Goal: Task Accomplishment & Management: Use online tool/utility

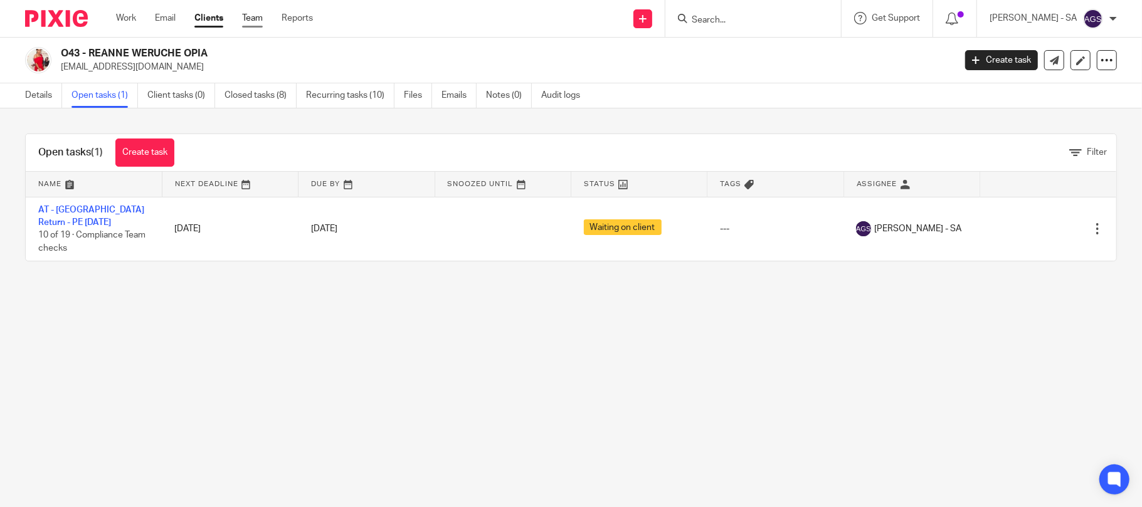
click at [261, 18] on link "Team" at bounding box center [252, 18] width 21 height 13
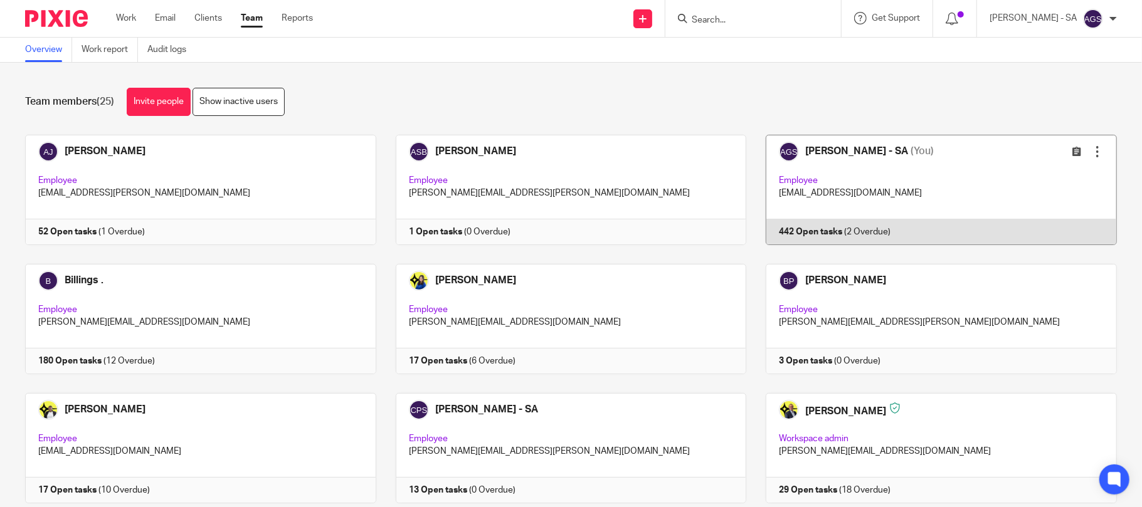
click at [899, 174] on link at bounding box center [931, 190] width 371 height 110
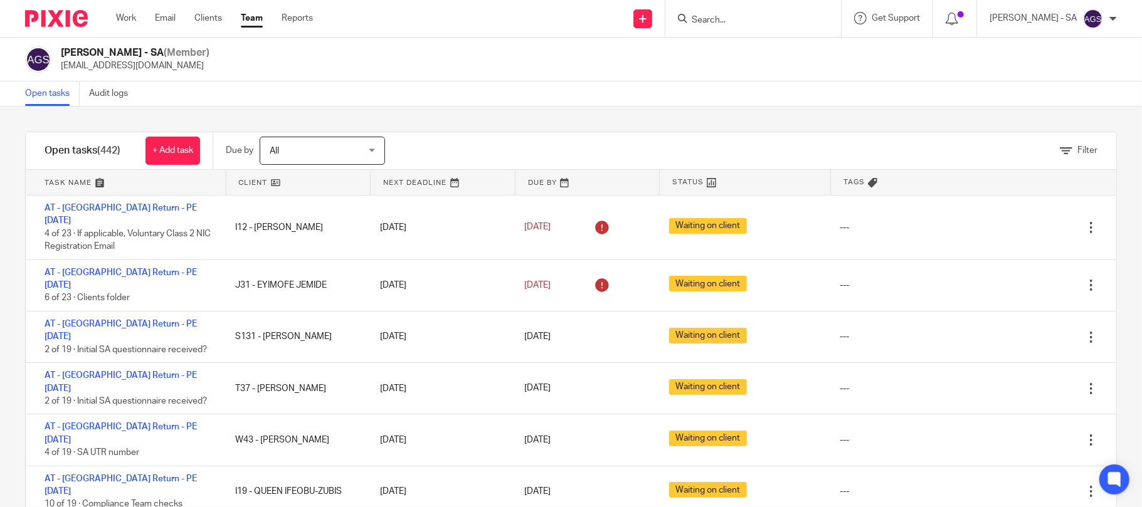
click at [730, 23] on input "Search" at bounding box center [746, 20] width 113 height 11
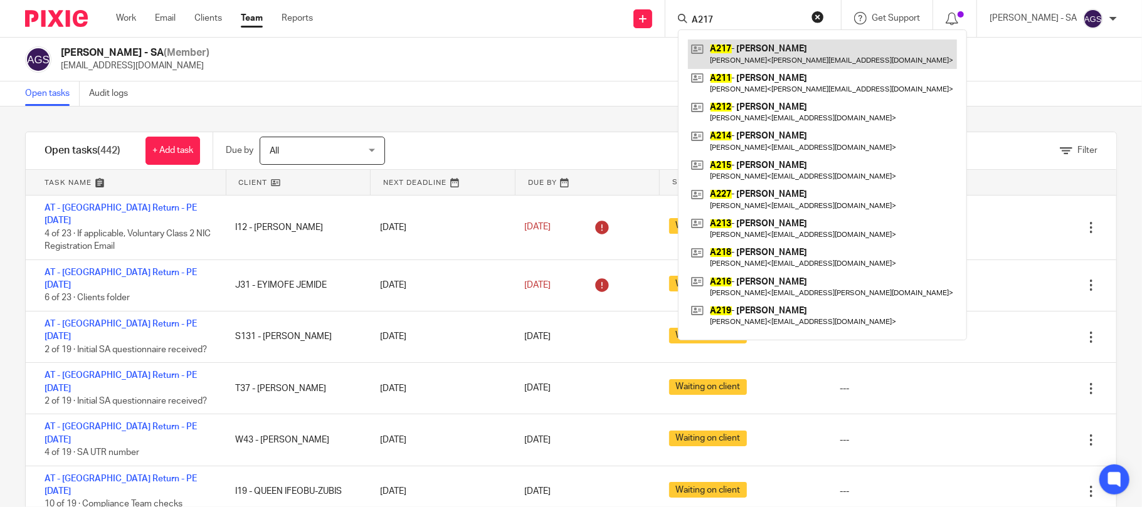
type input "A217"
click at [767, 44] on link at bounding box center [822, 54] width 269 height 29
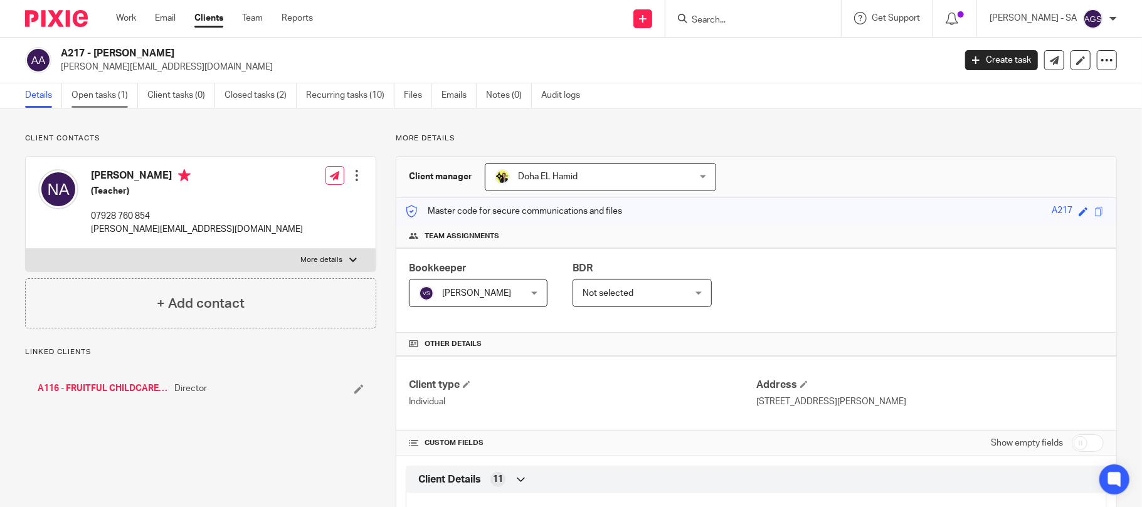
click at [93, 97] on link "Open tasks (1)" at bounding box center [104, 95] width 66 height 24
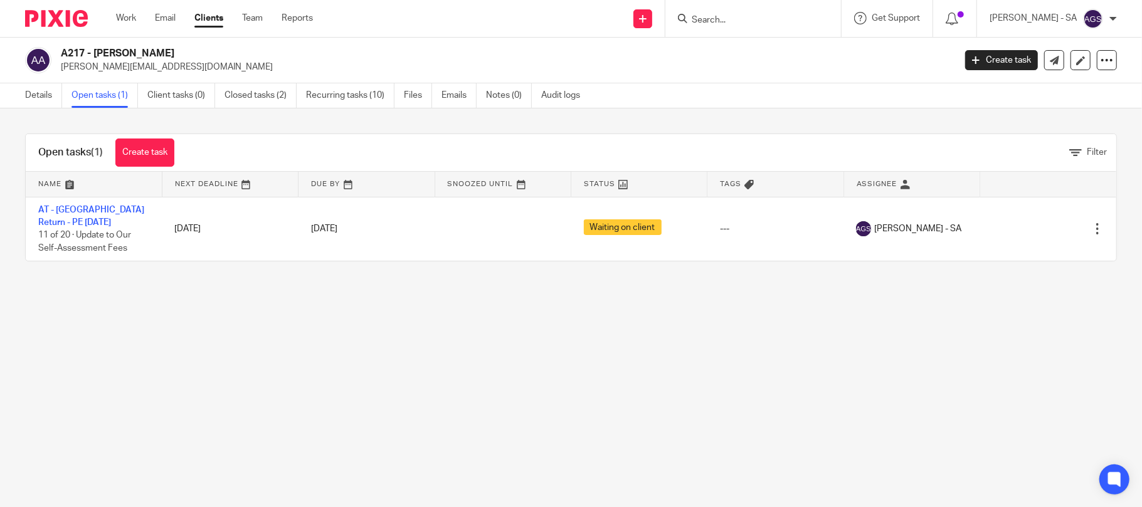
click at [752, 18] on input "Search" at bounding box center [746, 20] width 113 height 11
click at [746, 18] on input "Search" at bounding box center [746, 20] width 113 height 11
type input "E51"
click at [758, 48] on link at bounding box center [794, 54] width 212 height 29
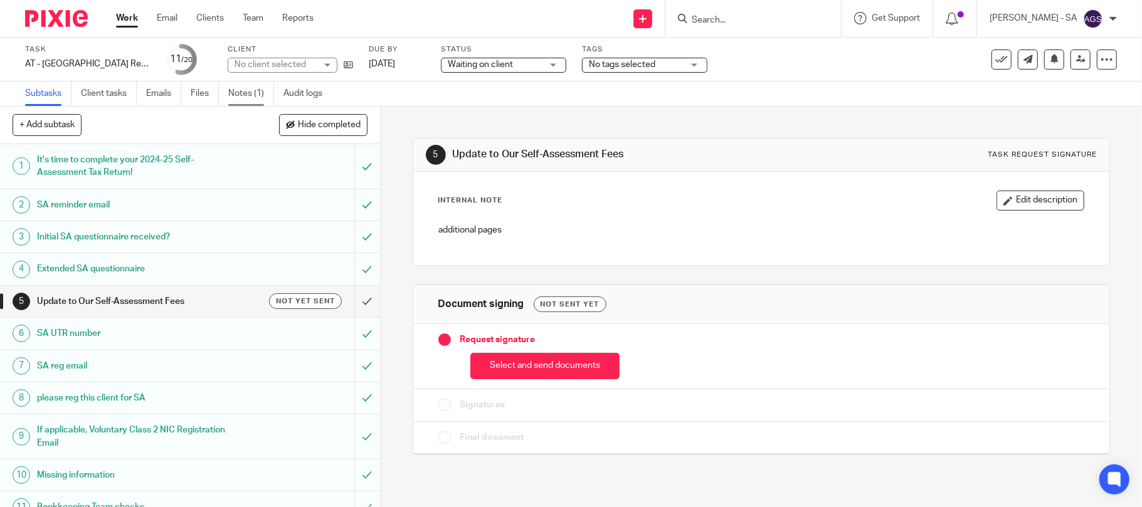
click at [236, 92] on link "Notes (1)" at bounding box center [251, 94] width 46 height 24
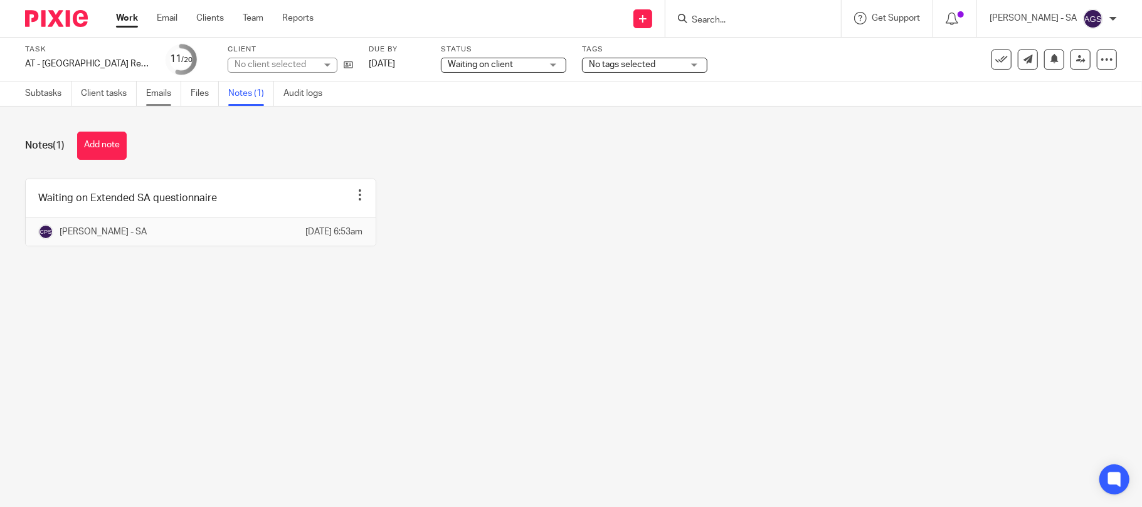
click at [149, 94] on link "Emails" at bounding box center [163, 94] width 35 height 24
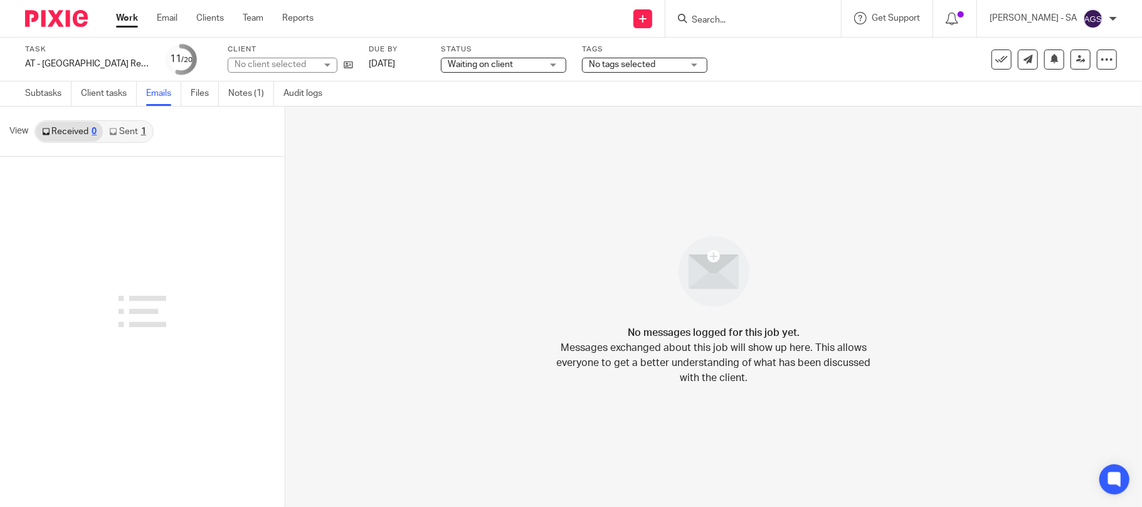
click at [141, 126] on link "Sent 1" at bounding box center [127, 132] width 49 height 20
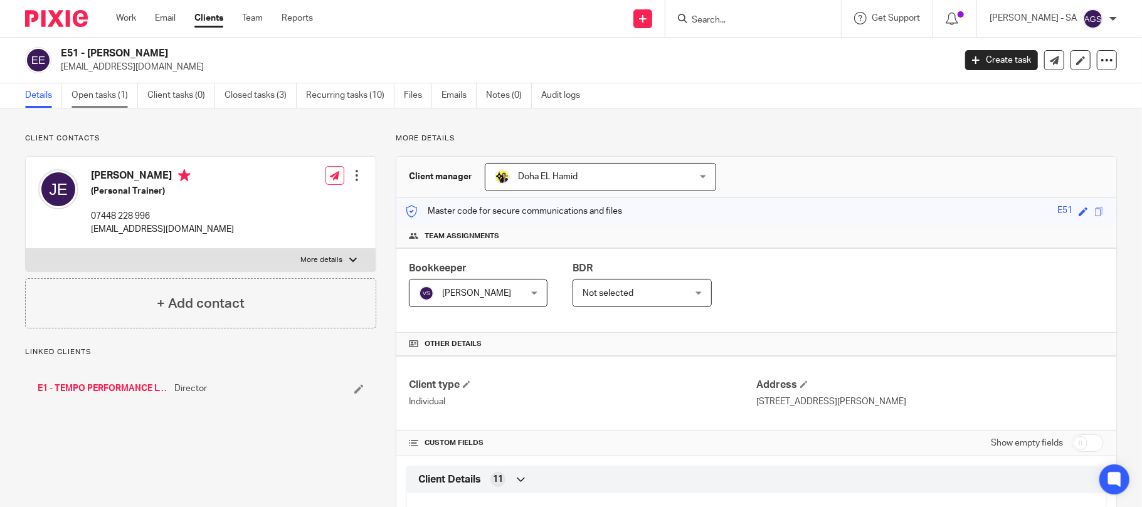
click at [117, 103] on link "Open tasks (1)" at bounding box center [104, 95] width 66 height 24
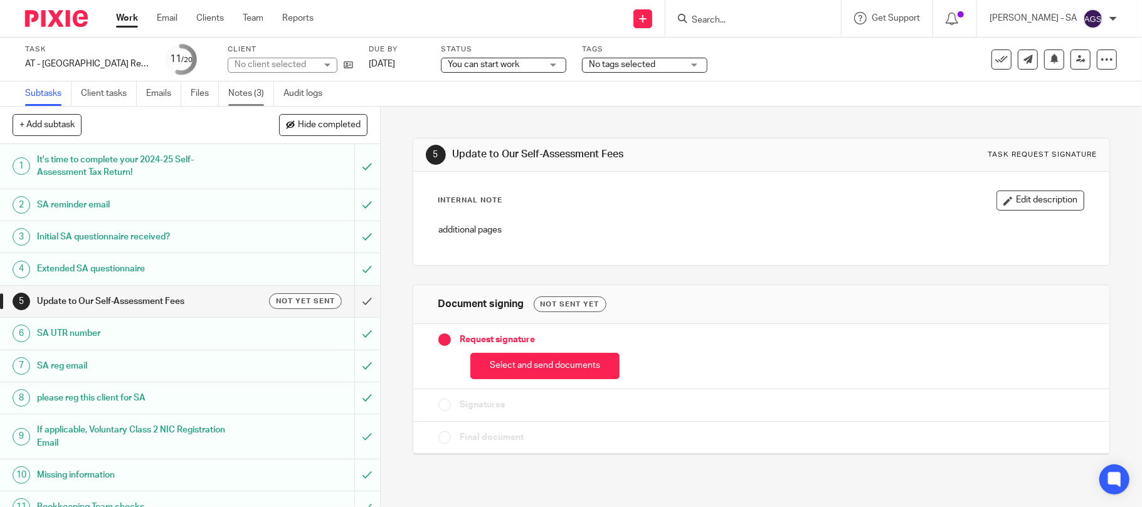
click at [253, 95] on link "Notes (3)" at bounding box center [251, 94] width 46 height 24
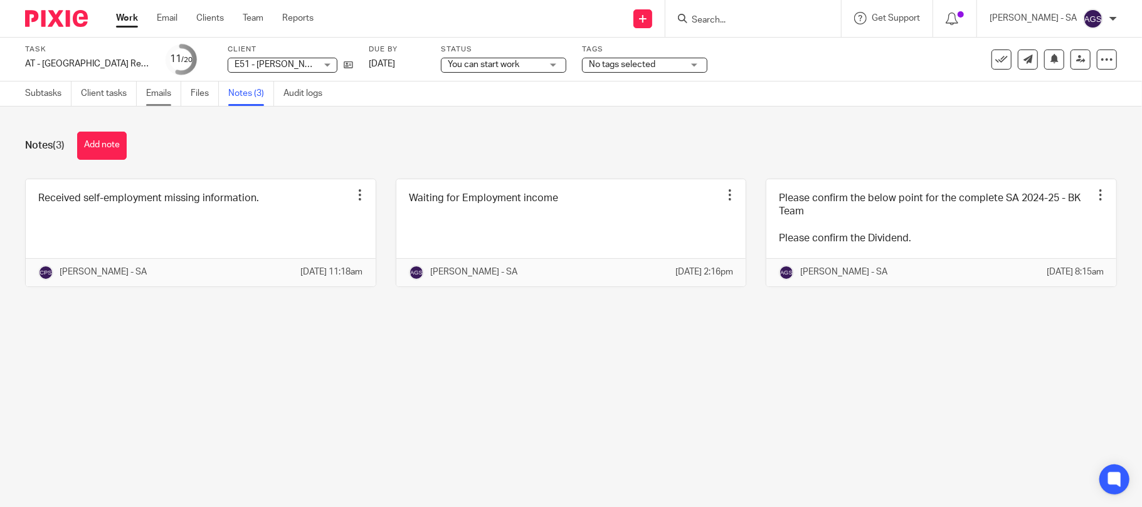
click at [157, 96] on link "Emails" at bounding box center [163, 94] width 35 height 24
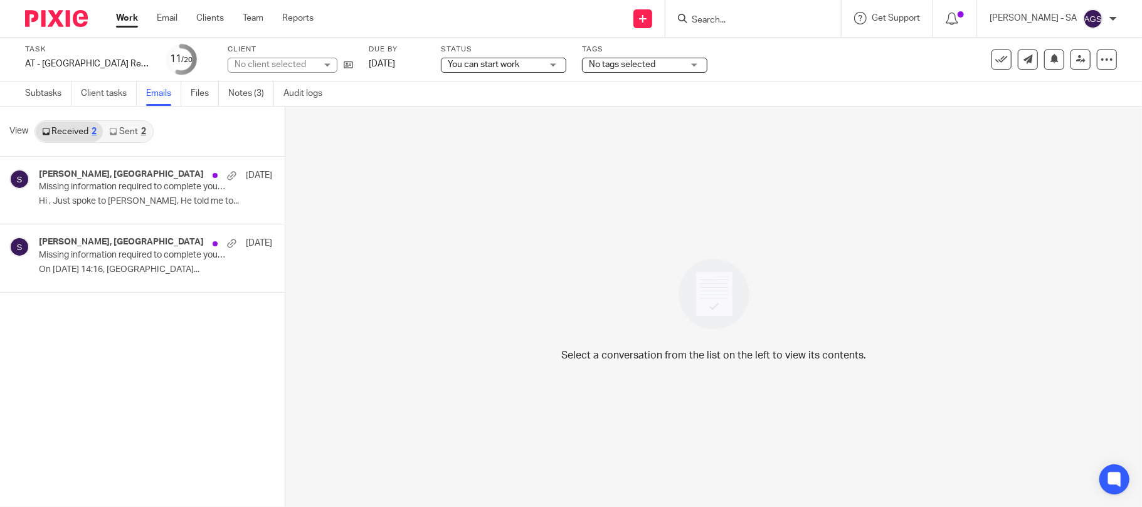
click at [129, 130] on link "Sent 2" at bounding box center [127, 132] width 49 height 20
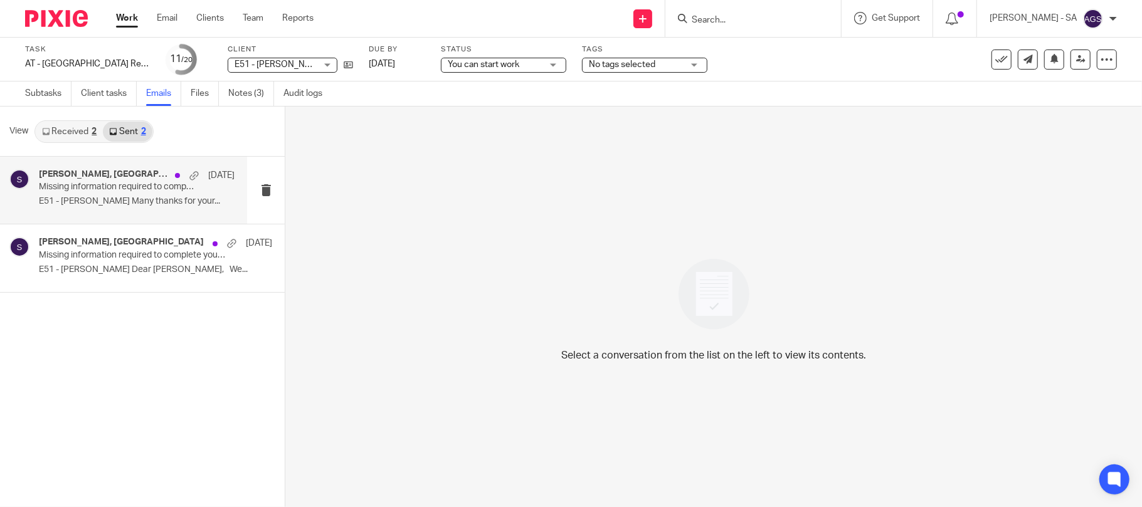
click at [123, 209] on div "[PERSON_NAME], [GEOGRAPHIC_DATA] [DATE] Missing information required to complet…" at bounding box center [137, 190] width 196 height 42
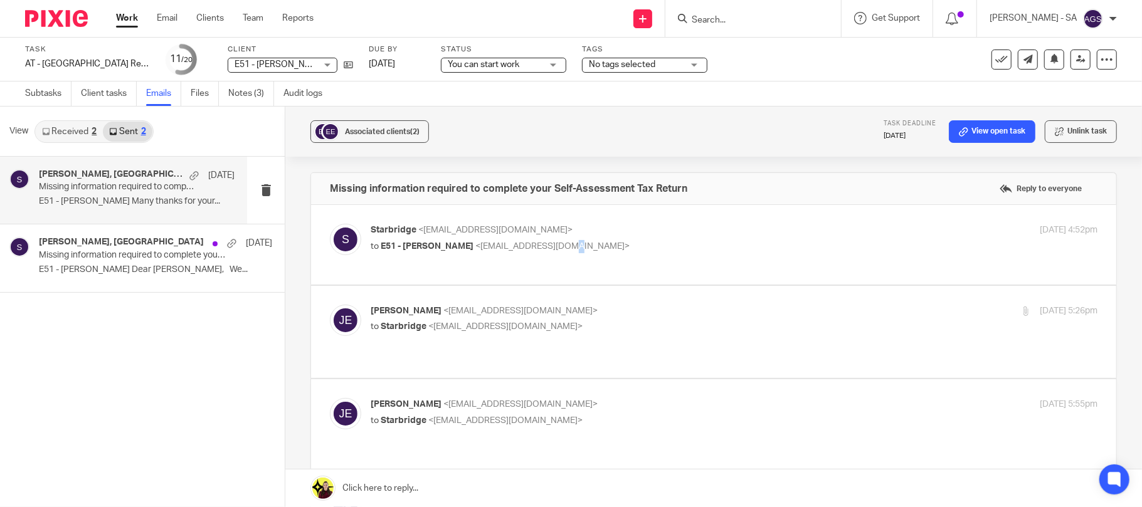
click at [554, 244] on span "<[EMAIL_ADDRESS][DOMAIN_NAME]>" at bounding box center [552, 246] width 154 height 9
click at [626, 270] on label at bounding box center [713, 245] width 805 height 80
click at [330, 224] on input "checkbox" at bounding box center [329, 223] width 1 height 1
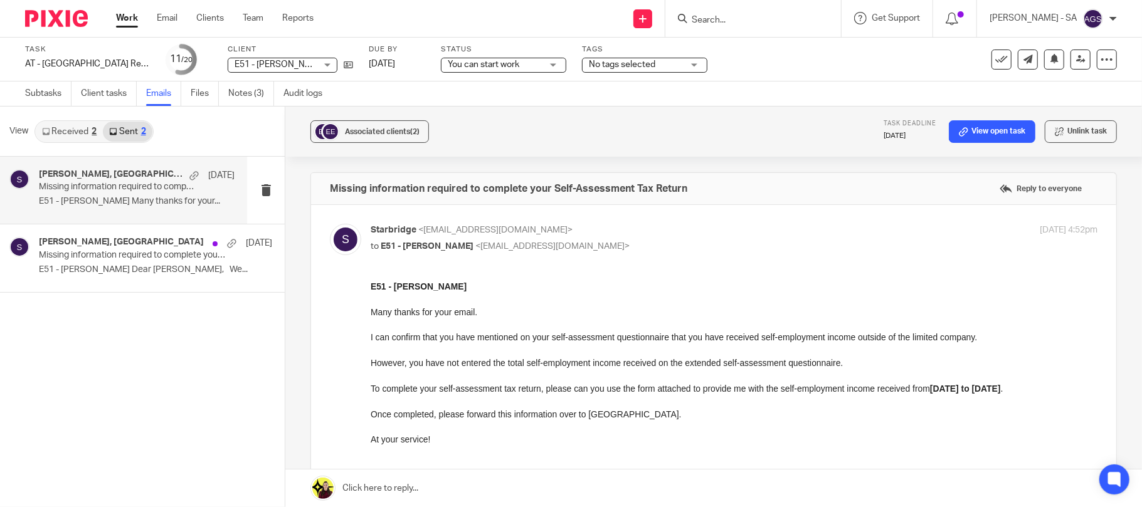
click at [567, 247] on span "<[EMAIL_ADDRESS][DOMAIN_NAME]>" at bounding box center [552, 246] width 154 height 9
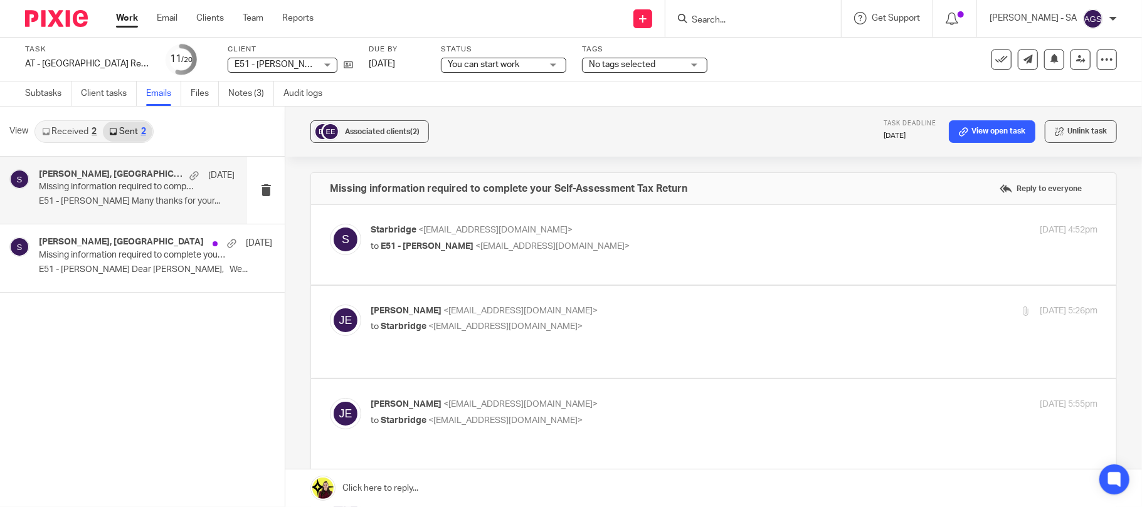
click at [550, 247] on span "<[EMAIL_ADDRESS][DOMAIN_NAME]>" at bounding box center [552, 246] width 154 height 9
checkbox input "true"
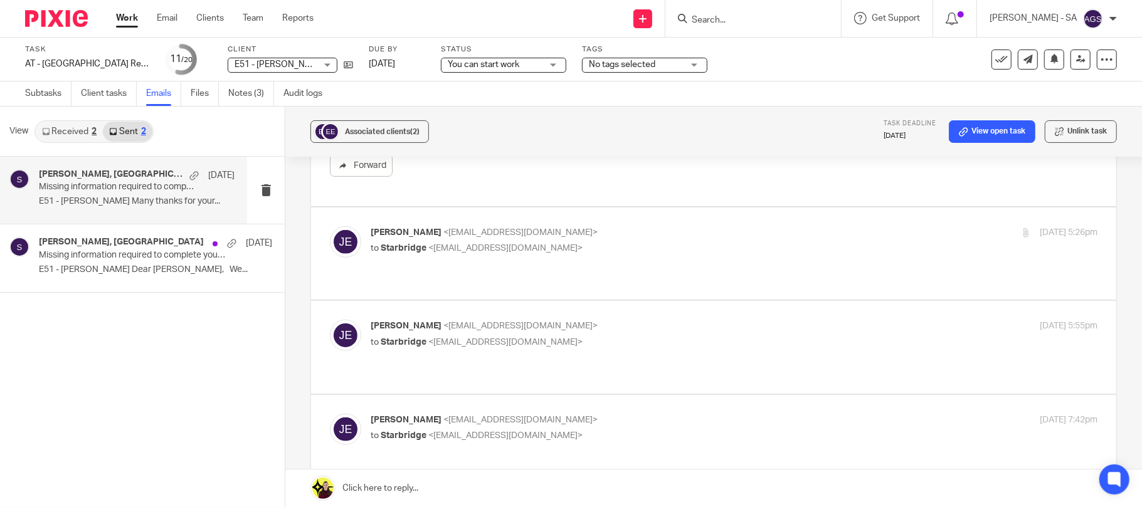
scroll to position [334, 0]
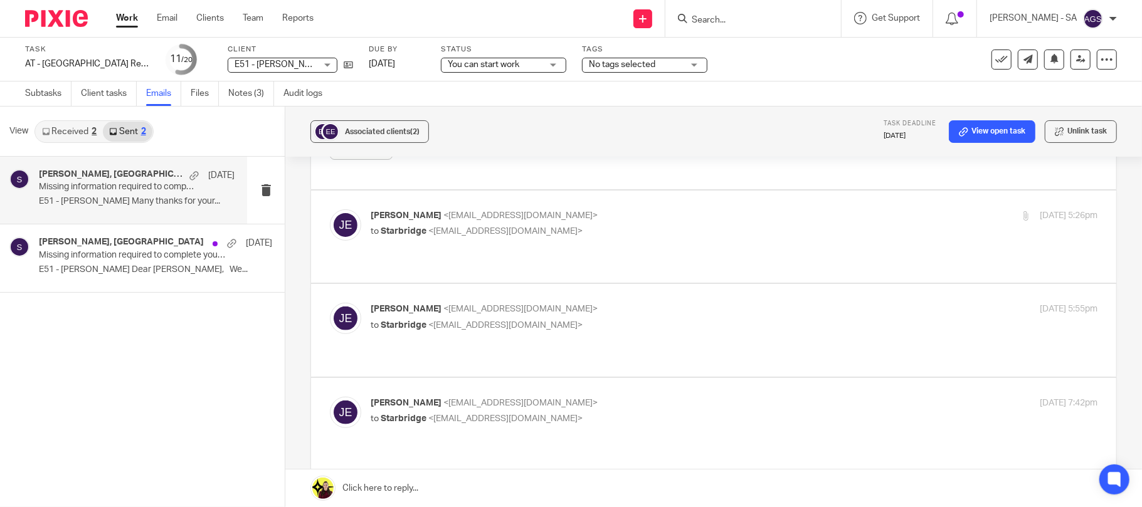
click at [482, 231] on span "<[EMAIL_ADDRESS][DOMAIN_NAME]>" at bounding box center [505, 231] width 154 height 9
checkbox input "true"
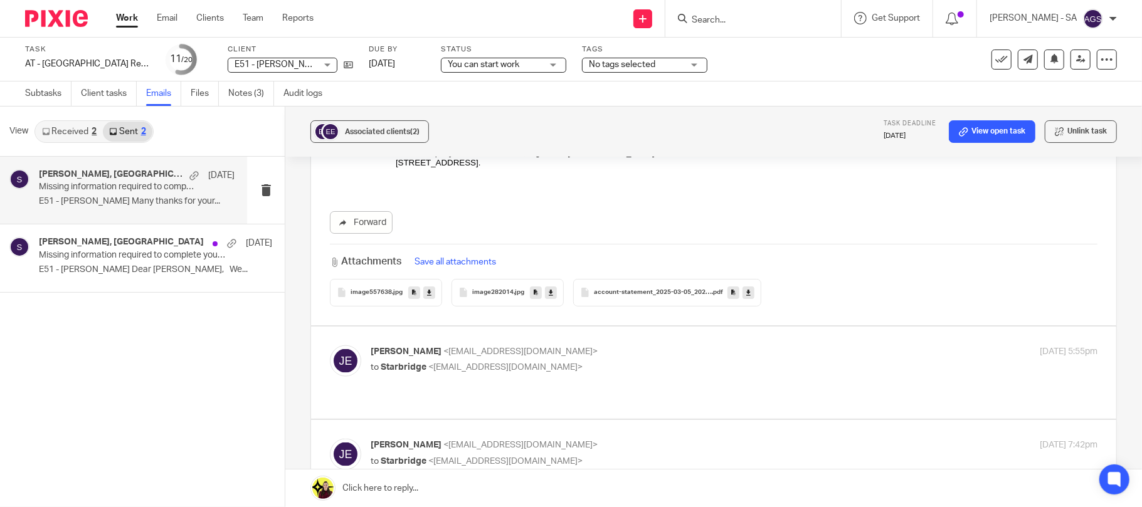
scroll to position [1087, 0]
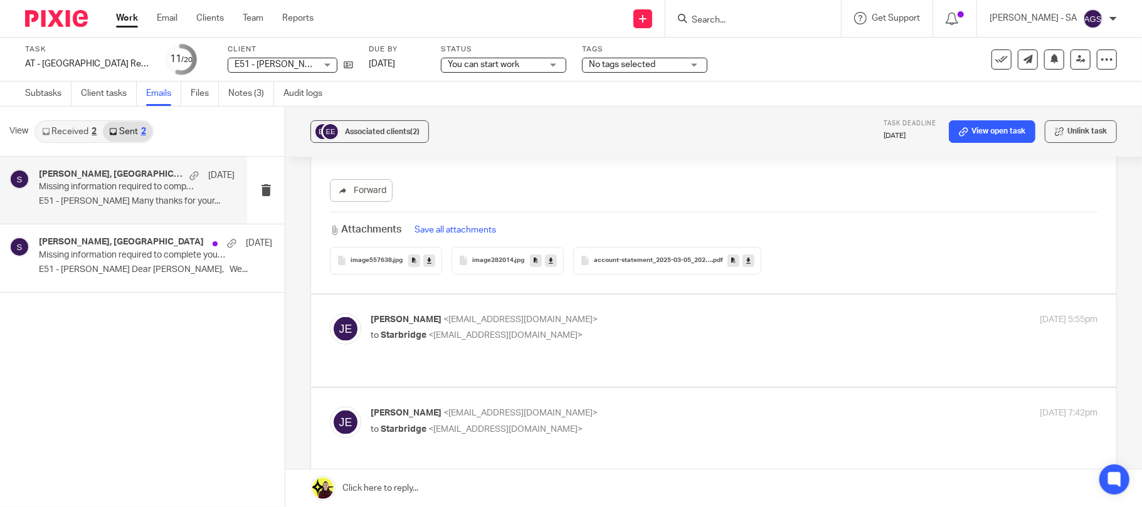
click at [645, 261] on span "account-statement_2025-03-05_2025-08-22_en-gb_51ec1e" at bounding box center [653, 261] width 118 height 8
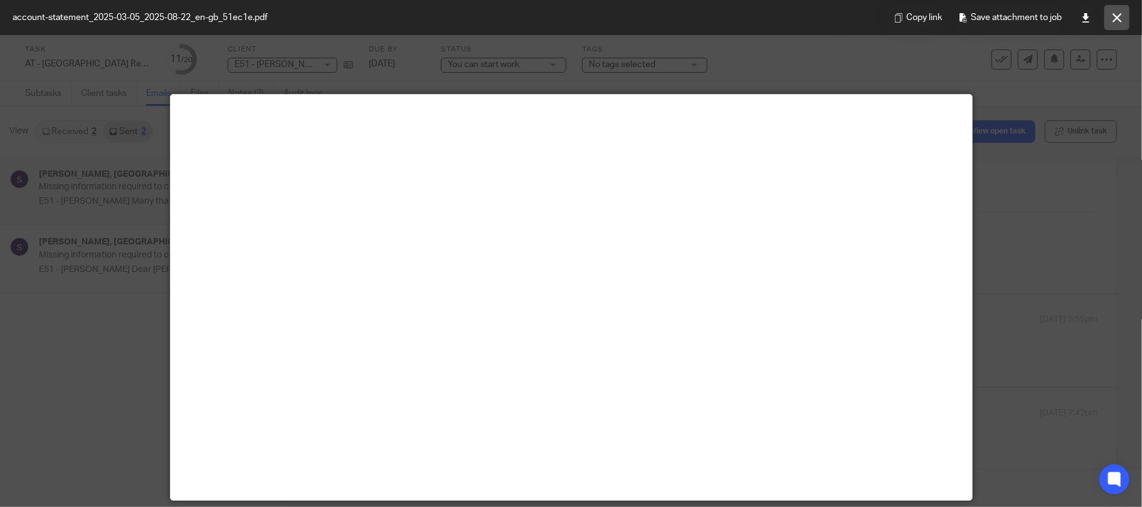
click at [1111, 23] on button at bounding box center [1116, 17] width 25 height 25
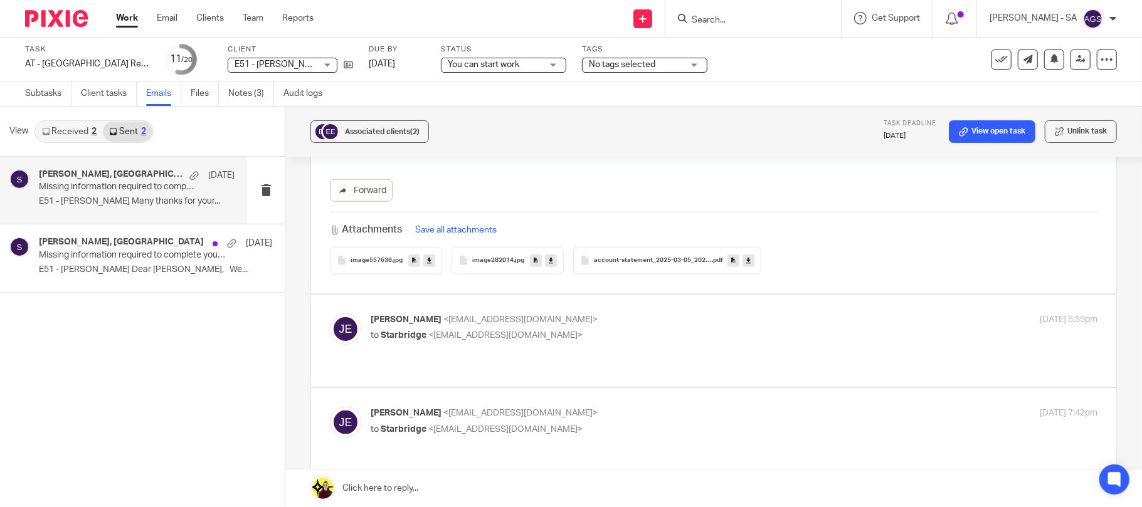
click at [480, 336] on span "<[EMAIL_ADDRESS][DOMAIN_NAME]>" at bounding box center [505, 335] width 154 height 9
checkbox input "true"
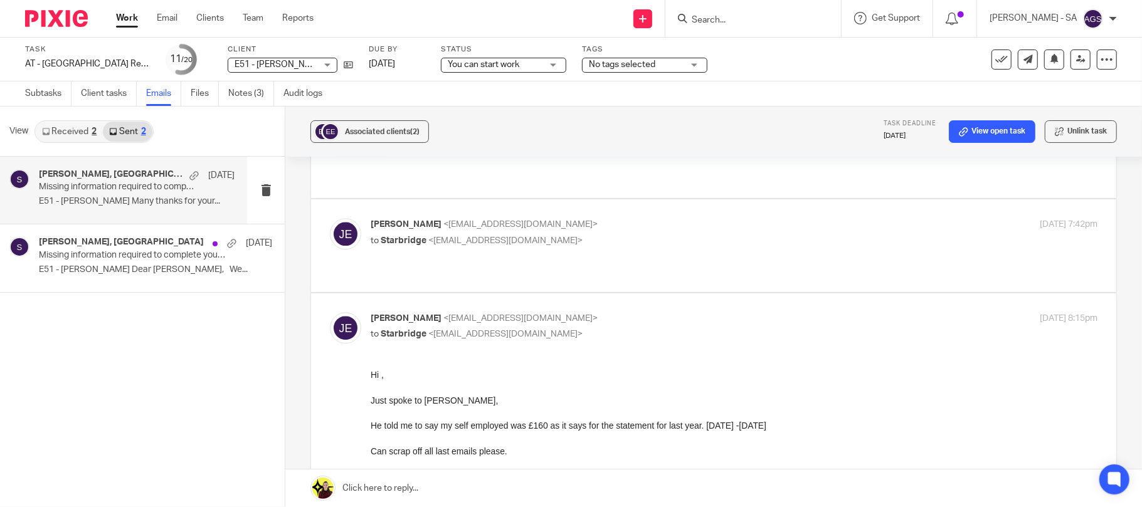
scroll to position [2090, 0]
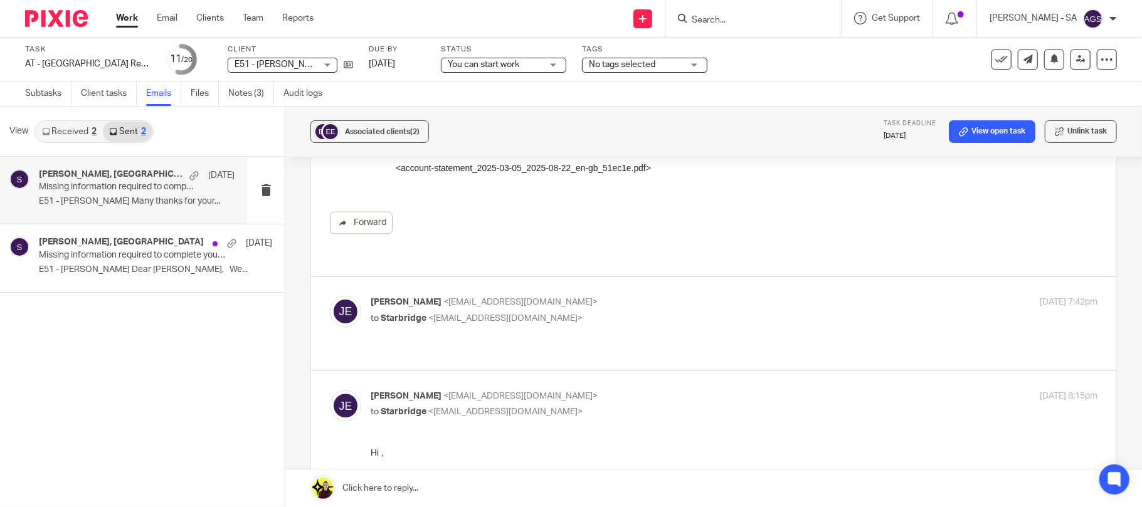
click at [455, 314] on span "<[EMAIL_ADDRESS][DOMAIN_NAME]>" at bounding box center [505, 318] width 154 height 9
checkbox input "true"
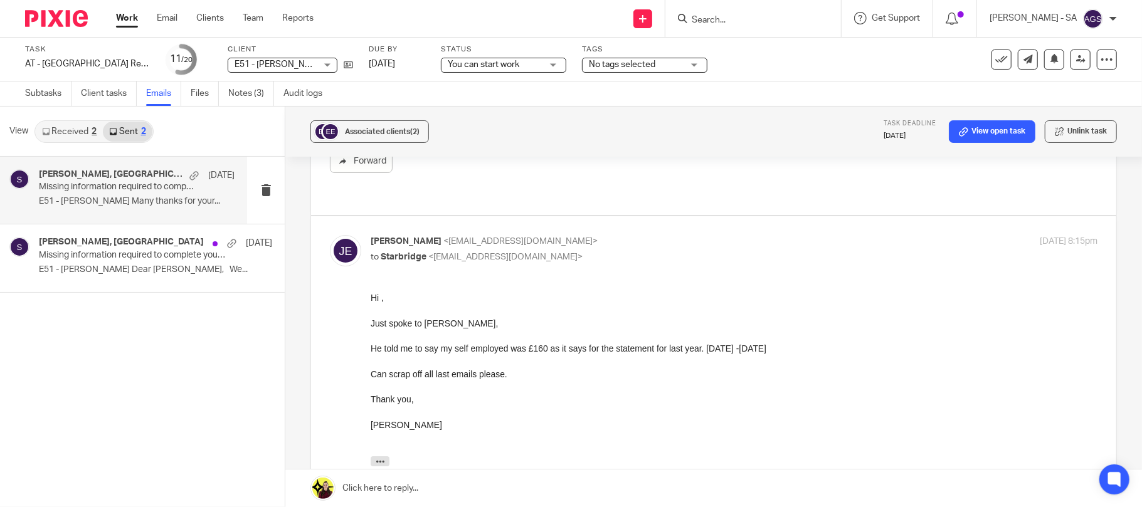
scroll to position [3177, 0]
